Goal: Transaction & Acquisition: Download file/media

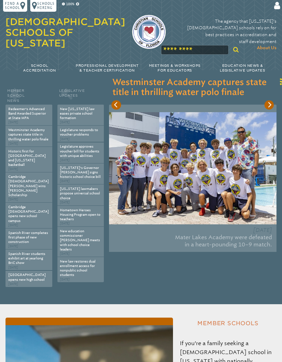
click at [274, 13] on div "The agency that [US_STATE]’s [DEMOGRAPHIC_DATA] schools rely on for best practi…" at bounding box center [225, 32] width 104 height 45
click at [274, 11] on div "The agency that [US_STATE]’s [DEMOGRAPHIC_DATA] schools rely on for best practi…" at bounding box center [225, 32] width 104 height 45
click at [275, 12] on div "The agency that [US_STATE]’s [DEMOGRAPHIC_DATA] schools rely on for best practi…" at bounding box center [225, 32] width 104 height 45
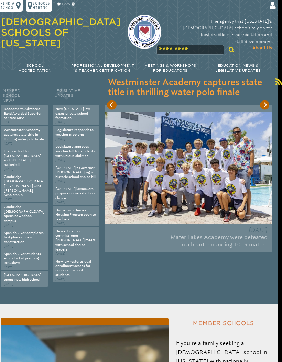
click at [272, 11] on div "The agency that [US_STATE]’s [DEMOGRAPHIC_DATA] schools rely on for best practi…" at bounding box center [220, 32] width 104 height 45
click at [273, 9] on icon at bounding box center [272, 6] width 8 height 9
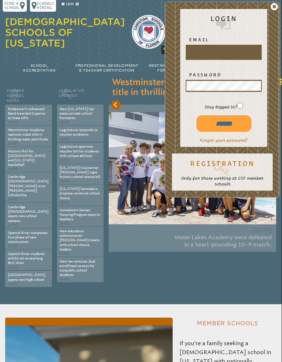
scroll to position [0, 0]
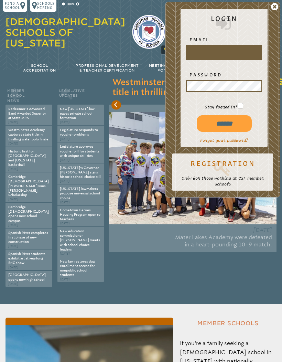
click at [227, 53] on input "text" at bounding box center [224, 52] width 75 height 13
type input "**********"
click at [223, 123] on input "******" at bounding box center [224, 123] width 55 height 17
type input "**********"
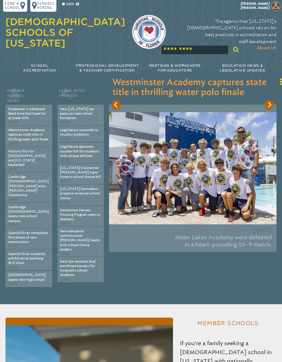
click at [274, 10] on img at bounding box center [276, 6] width 9 height 9
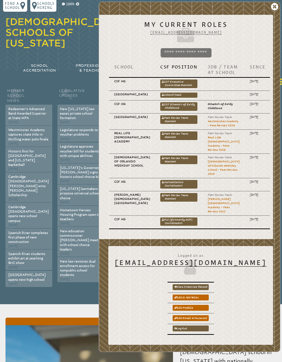
click at [191, 111] on link "CSF Director of Early Childhood" at bounding box center [178, 106] width 37 height 9
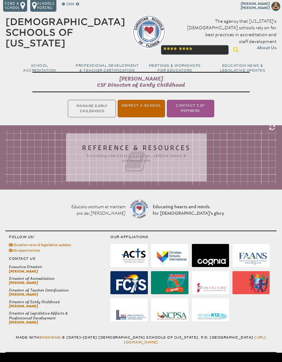
click at [149, 110] on li "Inspect a School" at bounding box center [141, 109] width 47 height 18
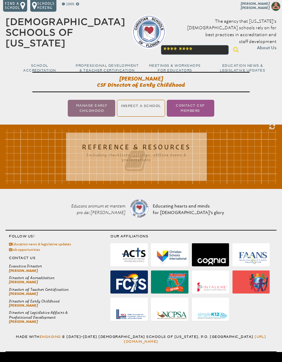
click at [147, 112] on ul "Manage Early Childhood Inspect a School Contact CSF Members" at bounding box center [141, 108] width 282 height 19
click at [146, 113] on ul "Manage Early Childhood Inspect a School Contact CSF Members" at bounding box center [141, 108] width 282 height 19
click at [167, 156] on icon at bounding box center [136, 161] width 129 height 24
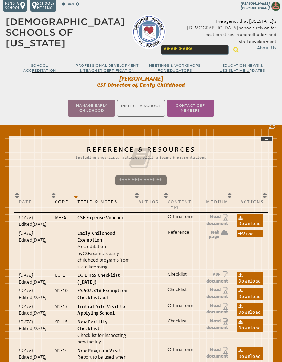
click at [146, 107] on ul "Manage Early Childhood Inspect a School Contact CSF Members" at bounding box center [141, 108] width 282 height 19
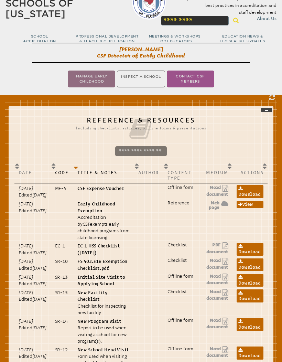
scroll to position [30, 0]
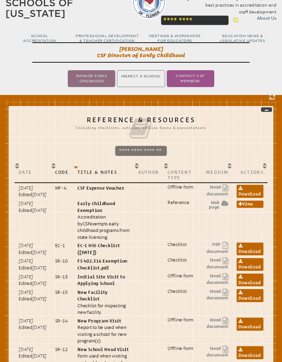
click at [125, 254] on p "EC-1 HSS Checklist (April, 2016)" at bounding box center [103, 248] width 52 height 13
click at [251, 255] on link "Download" at bounding box center [250, 249] width 27 height 13
